Goal: Transaction & Acquisition: Purchase product/service

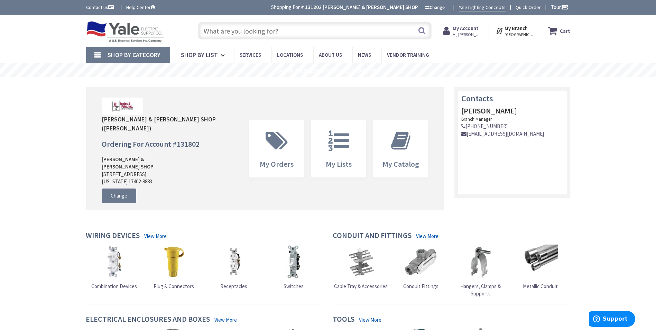
click at [231, 29] on input "text" at bounding box center [314, 30] width 233 height 17
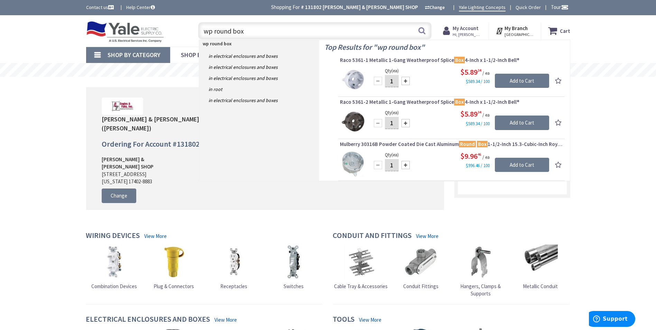
drag, startPoint x: 299, startPoint y: 26, endPoint x: 179, endPoint y: 28, distance: 119.3
click at [179, 28] on div "Toggle Nav wp round box wp round box Search Cart My Cart Close" at bounding box center [328, 30] width 494 height 23
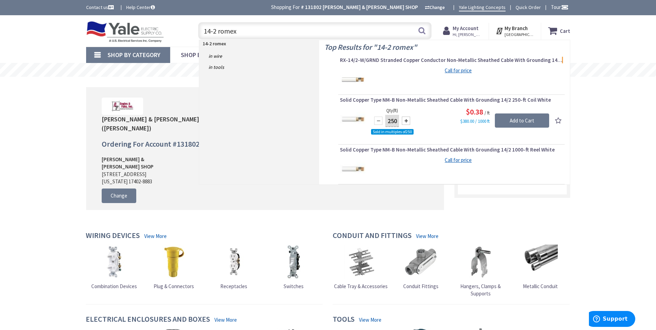
drag, startPoint x: 277, startPoint y: 30, endPoint x: 182, endPoint y: 24, distance: 95.7
click at [182, 24] on div "Toggle Nav 14-2 romex 14-2 romex Search Cart My Cart Close" at bounding box center [328, 30] width 494 height 23
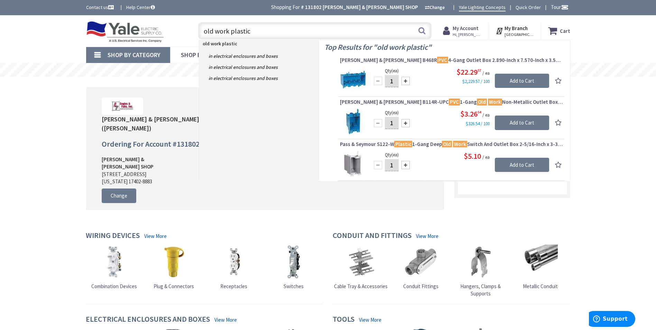
drag, startPoint x: 265, startPoint y: 32, endPoint x: 163, endPoint y: 31, distance: 102.0
click at [163, 31] on div "Toggle Nav old work plastic old work plastic Search Cart My Cart Close" at bounding box center [328, 30] width 494 height 23
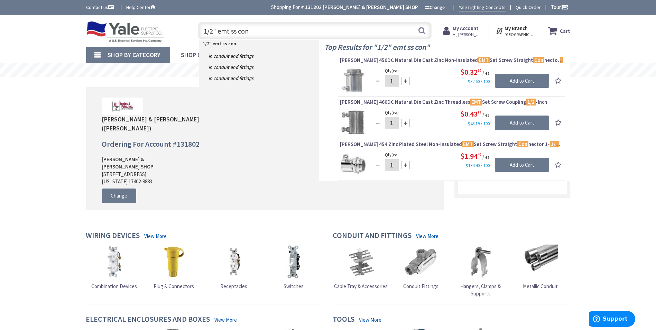
click at [215, 30] on input "1/2" emt ss con" at bounding box center [314, 30] width 233 height 17
drag, startPoint x: 253, startPoint y: 30, endPoint x: 228, endPoint y: 31, distance: 24.9
click at [228, 31] on input "1/2 emt ss con" at bounding box center [314, 30] width 233 height 17
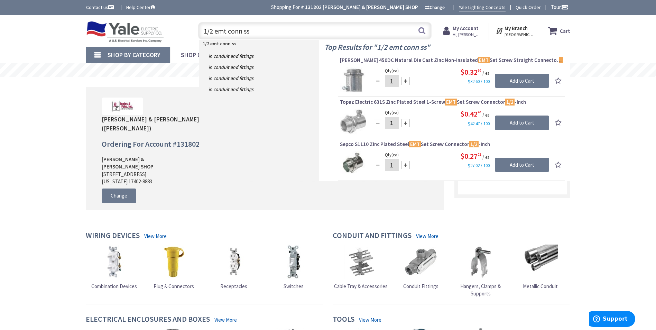
click at [291, 33] on input "1/2 emt conn ss" at bounding box center [314, 30] width 233 height 17
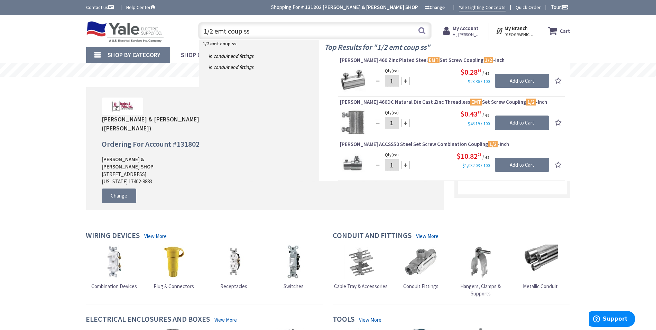
drag, startPoint x: 269, startPoint y: 33, endPoint x: 229, endPoint y: 31, distance: 40.9
click at [229, 31] on input "1/2 emt coup ss" at bounding box center [314, 30] width 233 height 17
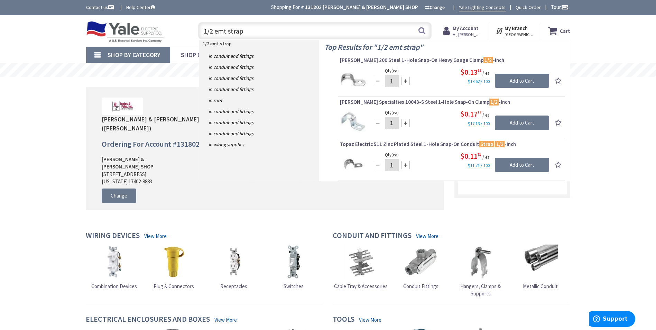
drag, startPoint x: 319, startPoint y: 37, endPoint x: 189, endPoint y: 26, distance: 130.8
click at [189, 26] on div "1/2 emt strap 1/2 emt strap Search" at bounding box center [312, 30] width 247 height 22
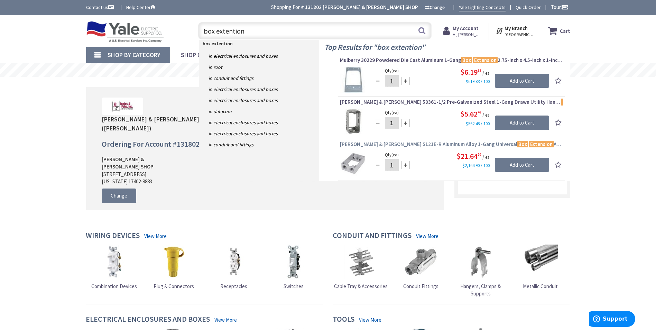
type input "box extention"
click at [363, 145] on span "Thomas & Betts S121E-R Aluminum Alloy 1-Gang Universal Box Extension Adapter Re…" at bounding box center [451, 144] width 223 height 7
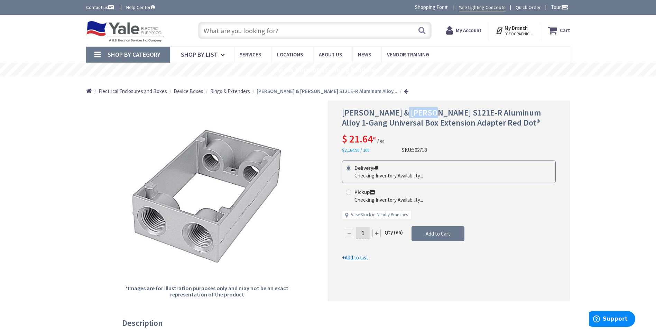
drag, startPoint x: 399, startPoint y: 112, endPoint x: 427, endPoint y: 111, distance: 27.3
click at [427, 111] on span "Thomas & Betts S121E-R Aluminum Alloy 1-Gang Universal Box Extension Adapter Re…" at bounding box center [441, 117] width 199 height 21
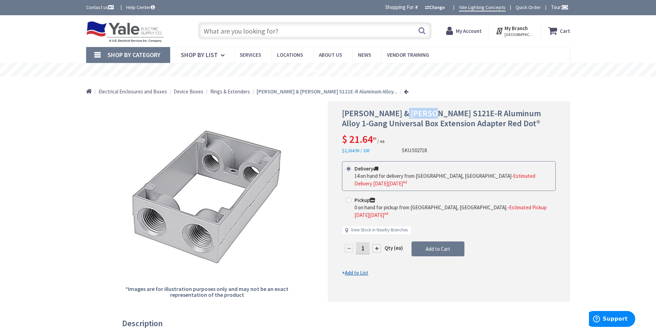
drag, startPoint x: 427, startPoint y: 111, endPoint x: 424, endPoint y: 113, distance: 3.7
copy span "S121E-R"
click at [278, 25] on input "text" at bounding box center [314, 30] width 233 height 17
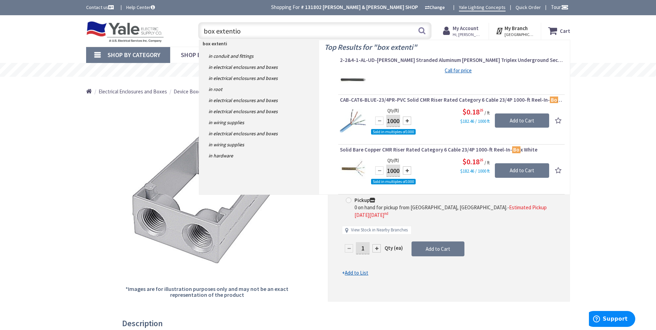
type input "box extention"
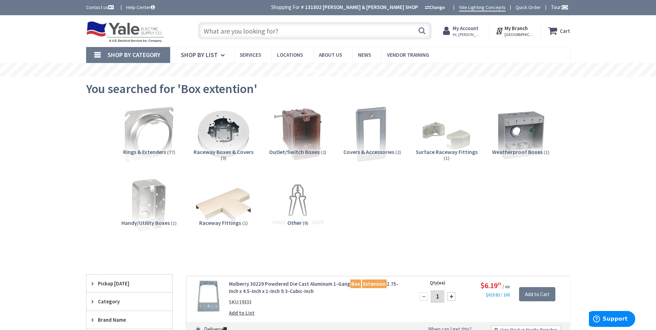
click at [295, 32] on input "text" at bounding box center [314, 30] width 233 height 17
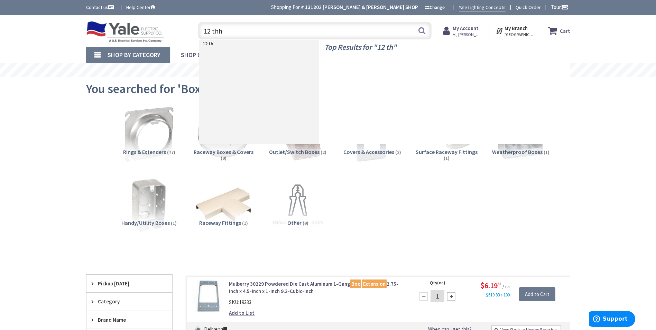
type input "12 thhn"
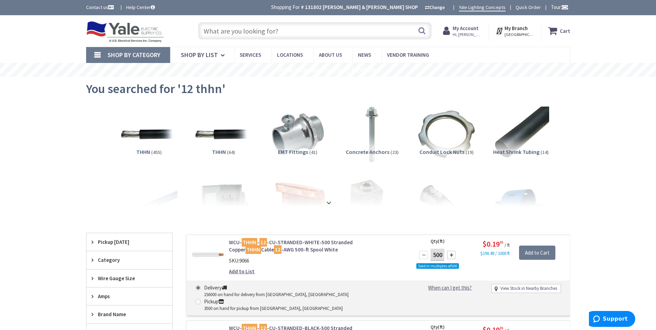
click at [329, 33] on input "text" at bounding box center [314, 30] width 233 height 17
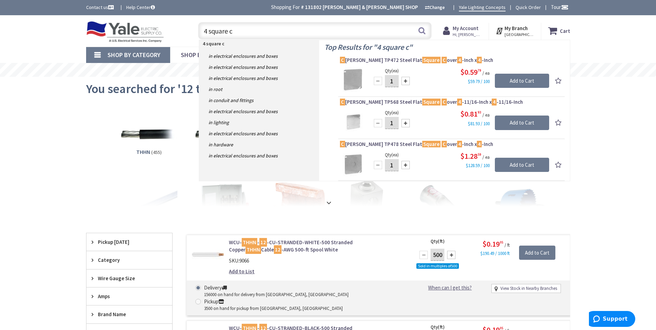
drag, startPoint x: 245, startPoint y: 31, endPoint x: 202, endPoint y: 25, distance: 42.9
click at [202, 25] on input "4 square c" at bounding box center [314, 30] width 233 height 17
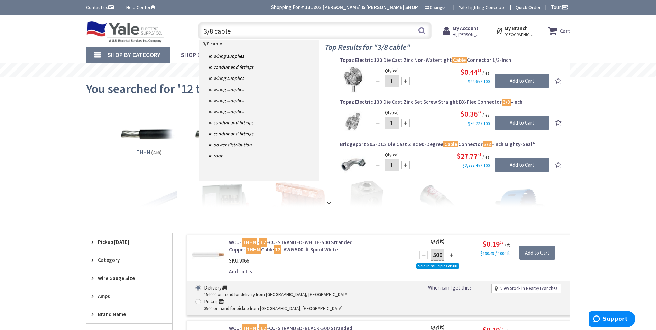
drag, startPoint x: 258, startPoint y: 29, endPoint x: 183, endPoint y: 26, distance: 75.4
click at [183, 26] on div "Toggle Nav 3/8 cable 3/8 cable Search Cart My Cart Close" at bounding box center [328, 30] width 494 height 23
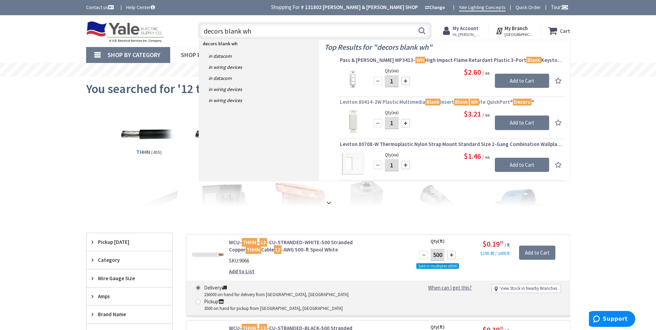
type input "decors blank wh"
click at [355, 103] on span "Leviton 80414-2W Plastic Multimedia Blank Insert Blank Wh ite QuickPort® Decora…" at bounding box center [451, 102] width 223 height 7
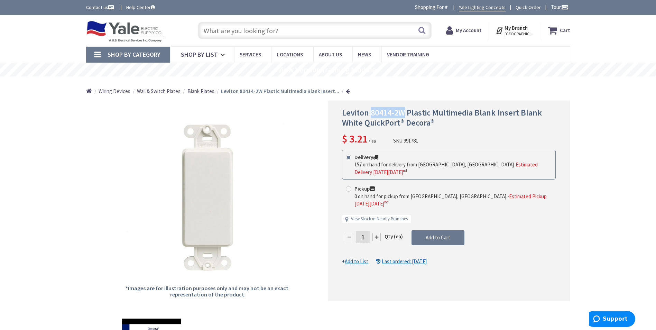
drag, startPoint x: 371, startPoint y: 113, endPoint x: 403, endPoint y: 115, distance: 32.2
click at [403, 115] on span "Leviton 80414-2W Plastic Multimedia Blank Insert Blank White QuickPort® Decora®" at bounding box center [442, 117] width 200 height 21
copy span "80414-2W"
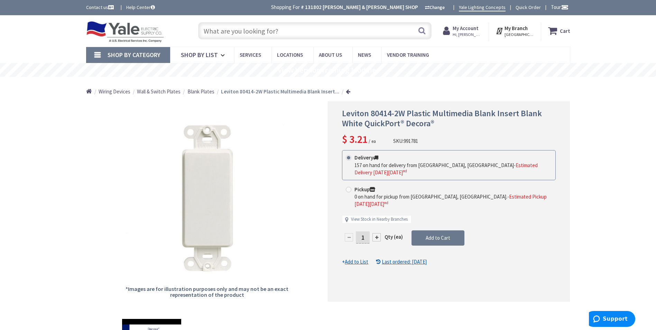
drag, startPoint x: 303, startPoint y: 30, endPoint x: 193, endPoint y: 40, distance: 111.1
click at [193, 40] on div "Search" at bounding box center [312, 30] width 247 height 22
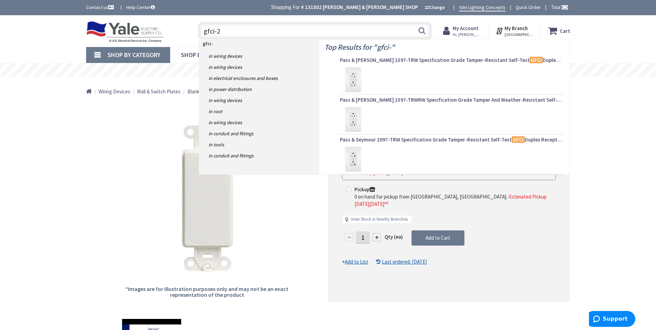
type input "gfci-20"
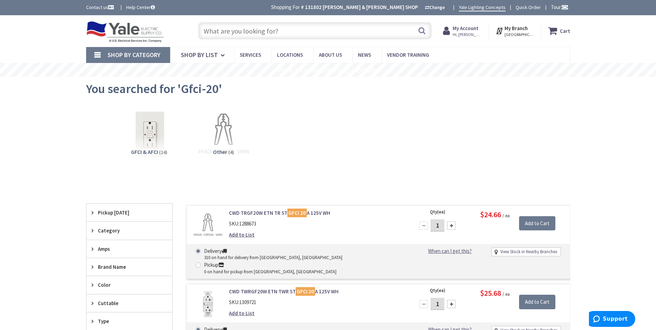
click at [234, 29] on input "text" at bounding box center [314, 30] width 233 height 17
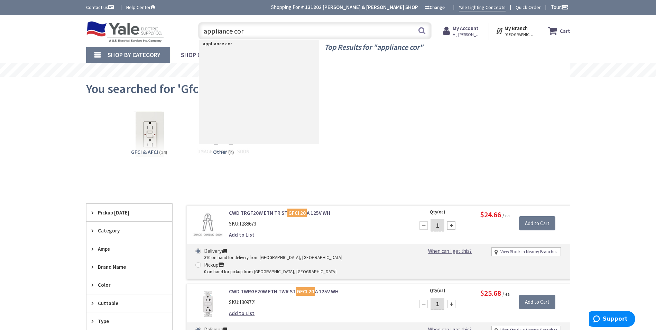
type input "appliance cord"
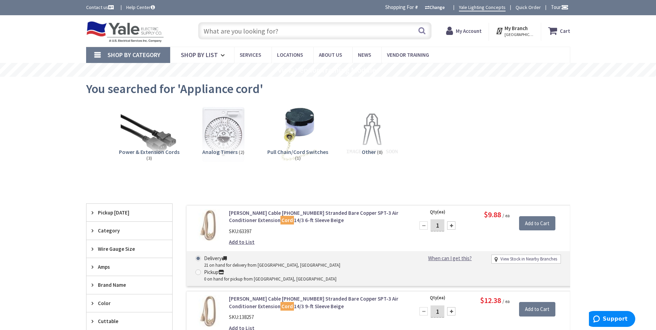
click at [143, 216] on div "Pickup [DATE]" at bounding box center [129, 213] width 86 height 18
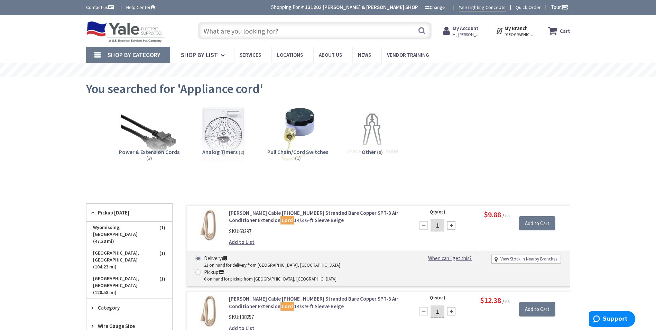
click at [169, 192] on div "Clear all" at bounding box center [328, 197] width 484 height 13
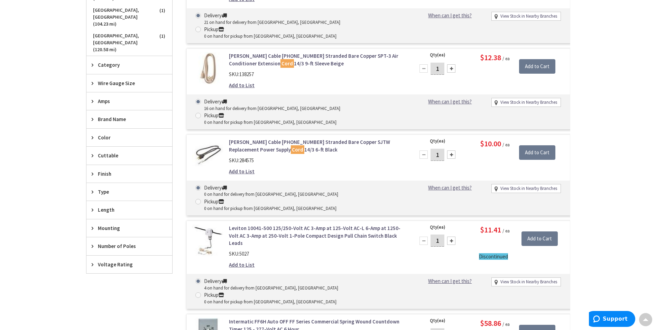
scroll to position [104, 0]
